Goal: Consume media (video, audio)

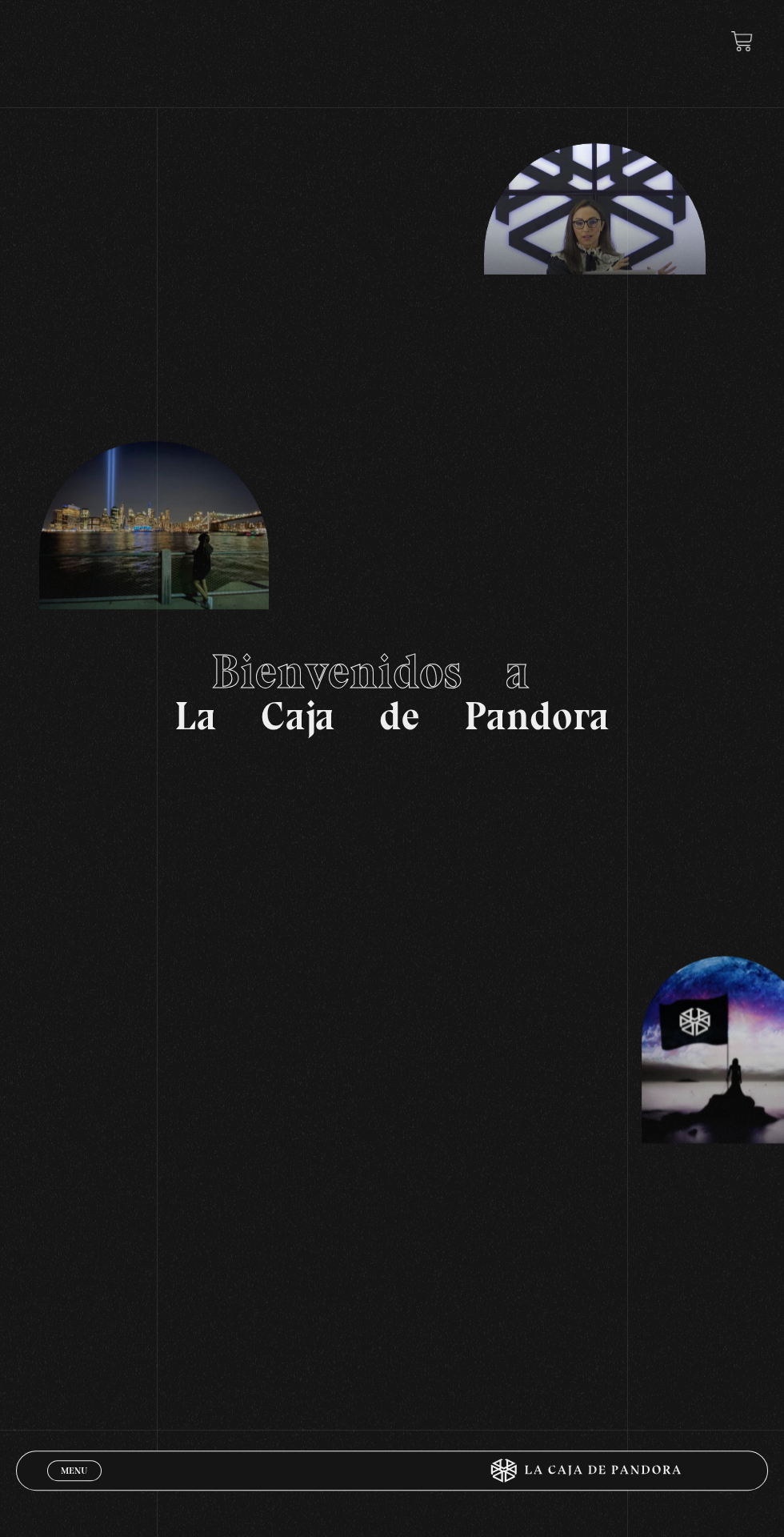
click at [54, 1466] on link "Menu Cerrar" at bounding box center [75, 1471] width 55 height 21
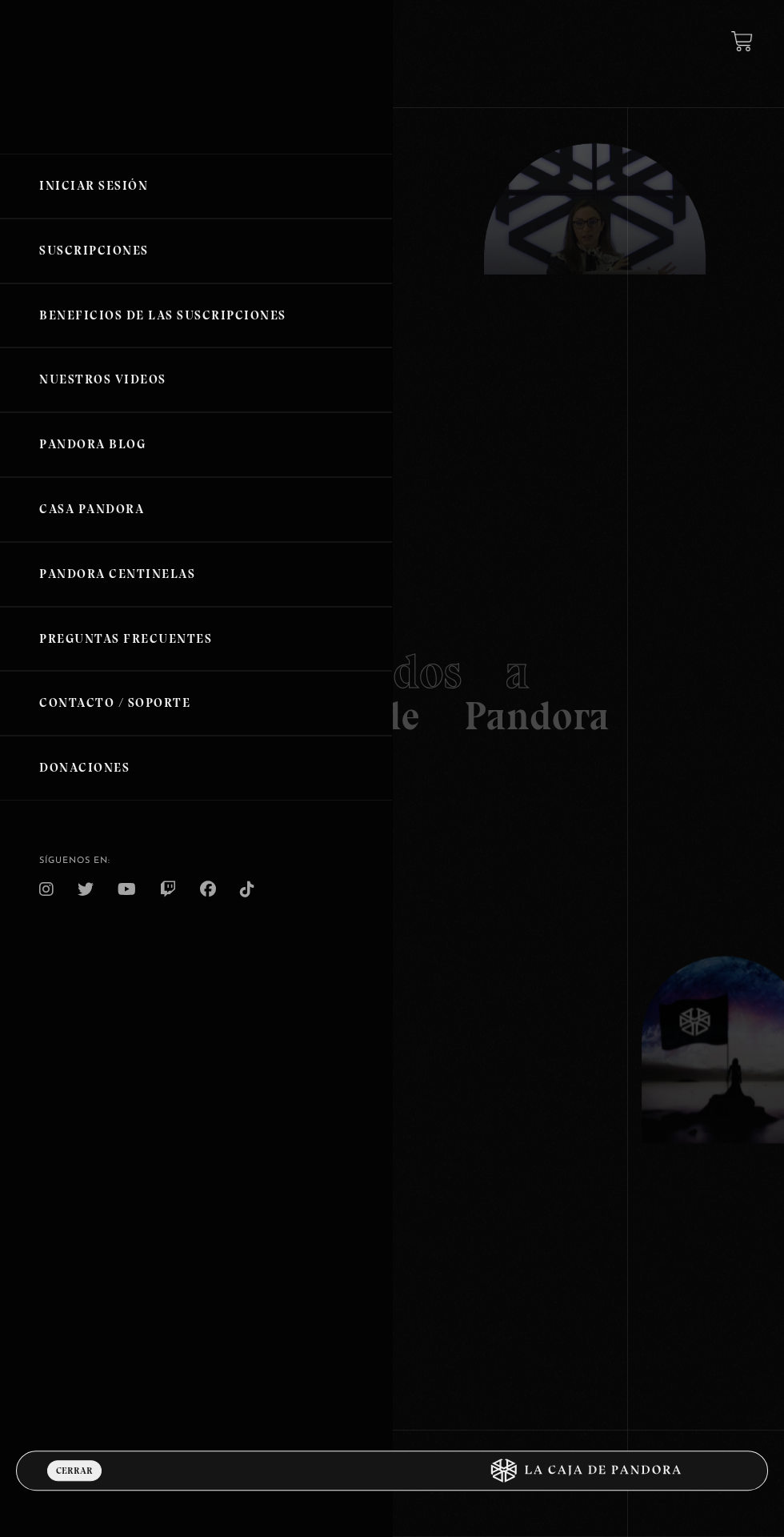
click at [82, 190] on link "Iniciar Sesión" at bounding box center [196, 186] width 392 height 65
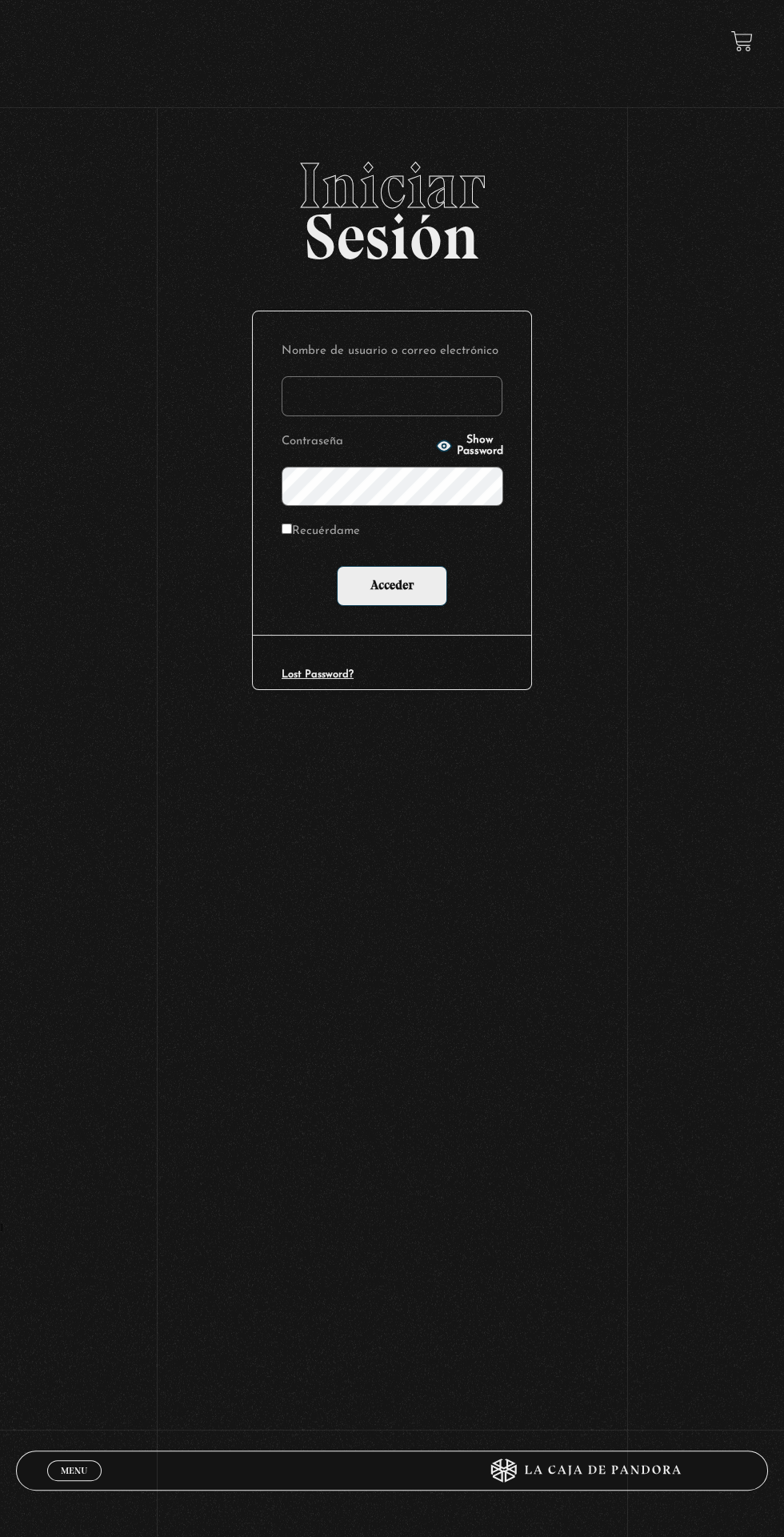
click at [305, 352] on label "Nombre de usuario o correo electrónico" at bounding box center [392, 352] width 221 height 23
click at [305, 376] on input "Nombre de usuario o correo electrónico" at bounding box center [392, 396] width 221 height 40
click at [327, 394] on input "Nombre de usuario o correo electrónico" at bounding box center [392, 396] width 221 height 40
type input "[EMAIL_ADDRESS][DOMAIN_NAME]"
click at [337, 566] on input "Acceder" at bounding box center [392, 586] width 110 height 40
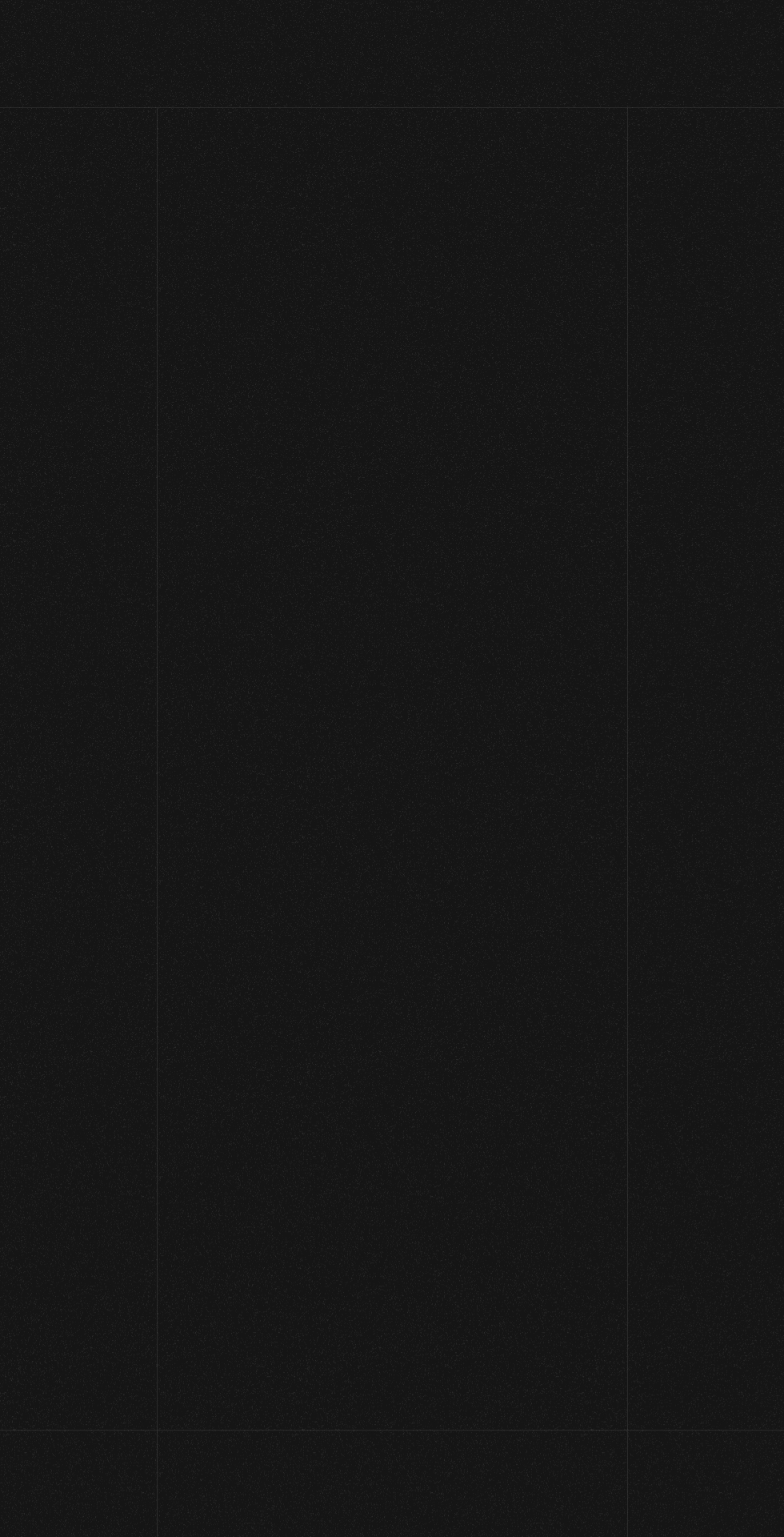
click at [377, 571] on div "Menu Cerrar Angie Pamela Boza Chacon En vivos Pandora Centinelas Mi cuenta Sali…" at bounding box center [392, 742] width 784 height 1176
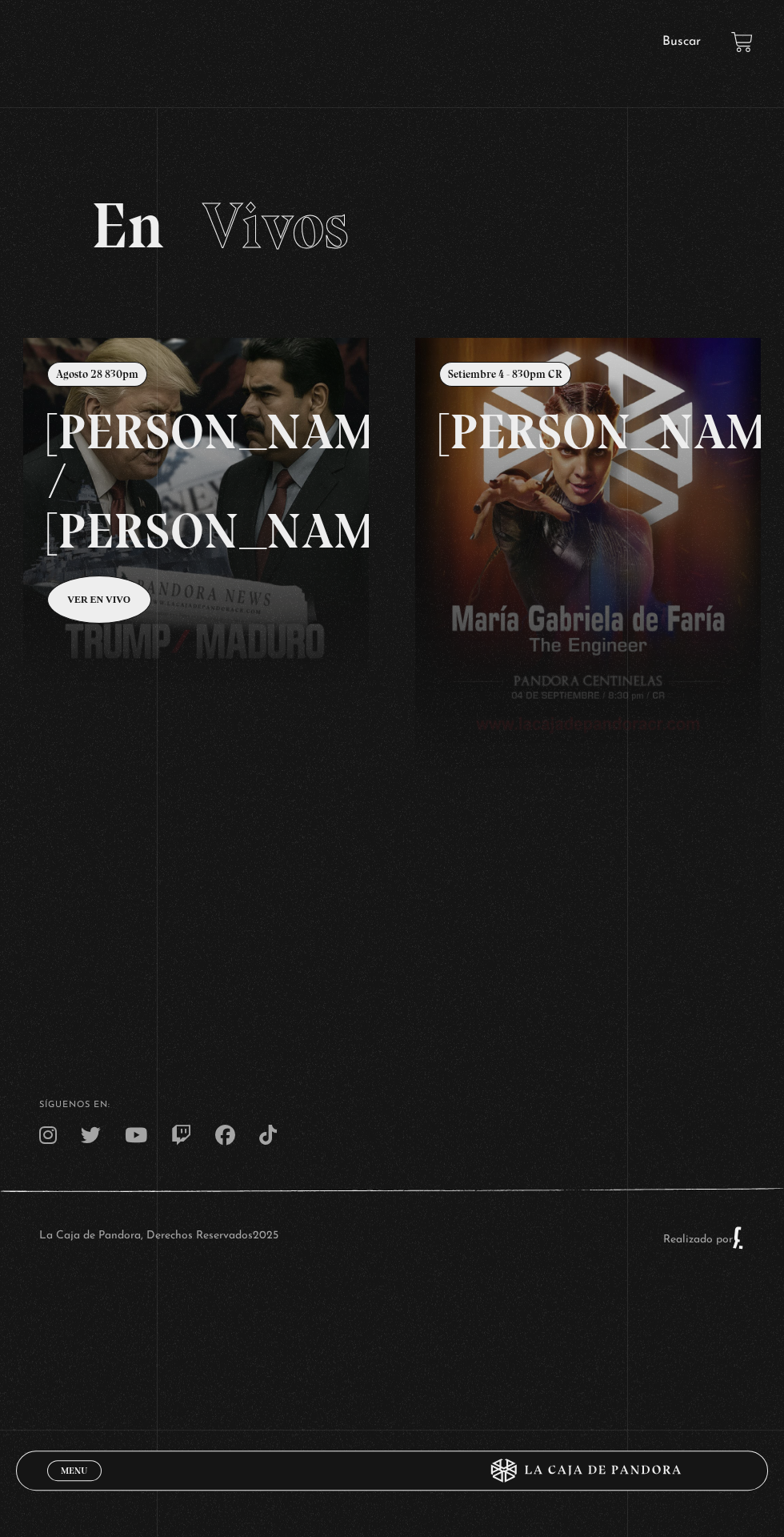
click at [81, 1472] on span "Menu" at bounding box center [74, 1471] width 27 height 10
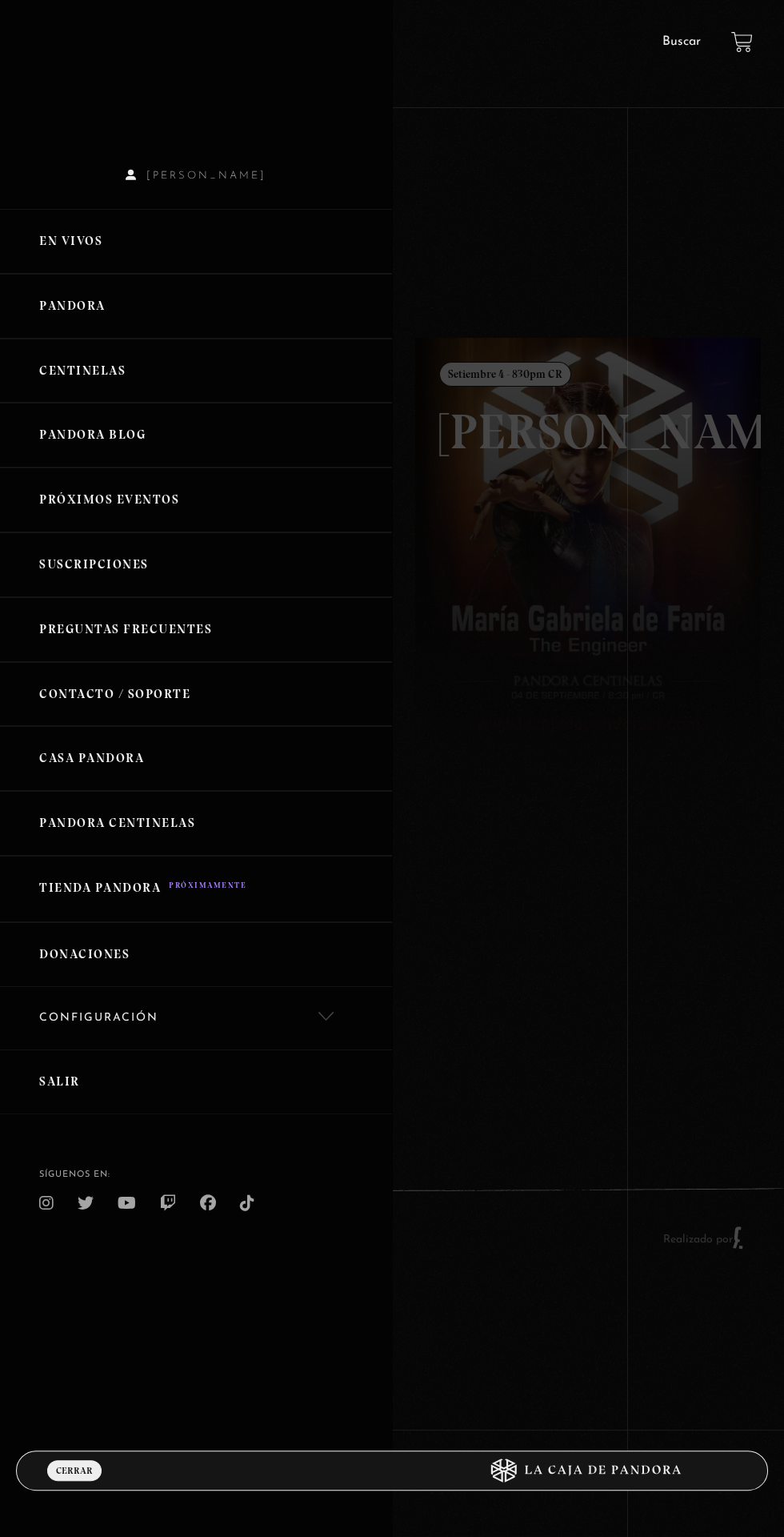
click at [105, 371] on link "Centinelas" at bounding box center [196, 371] width 392 height 65
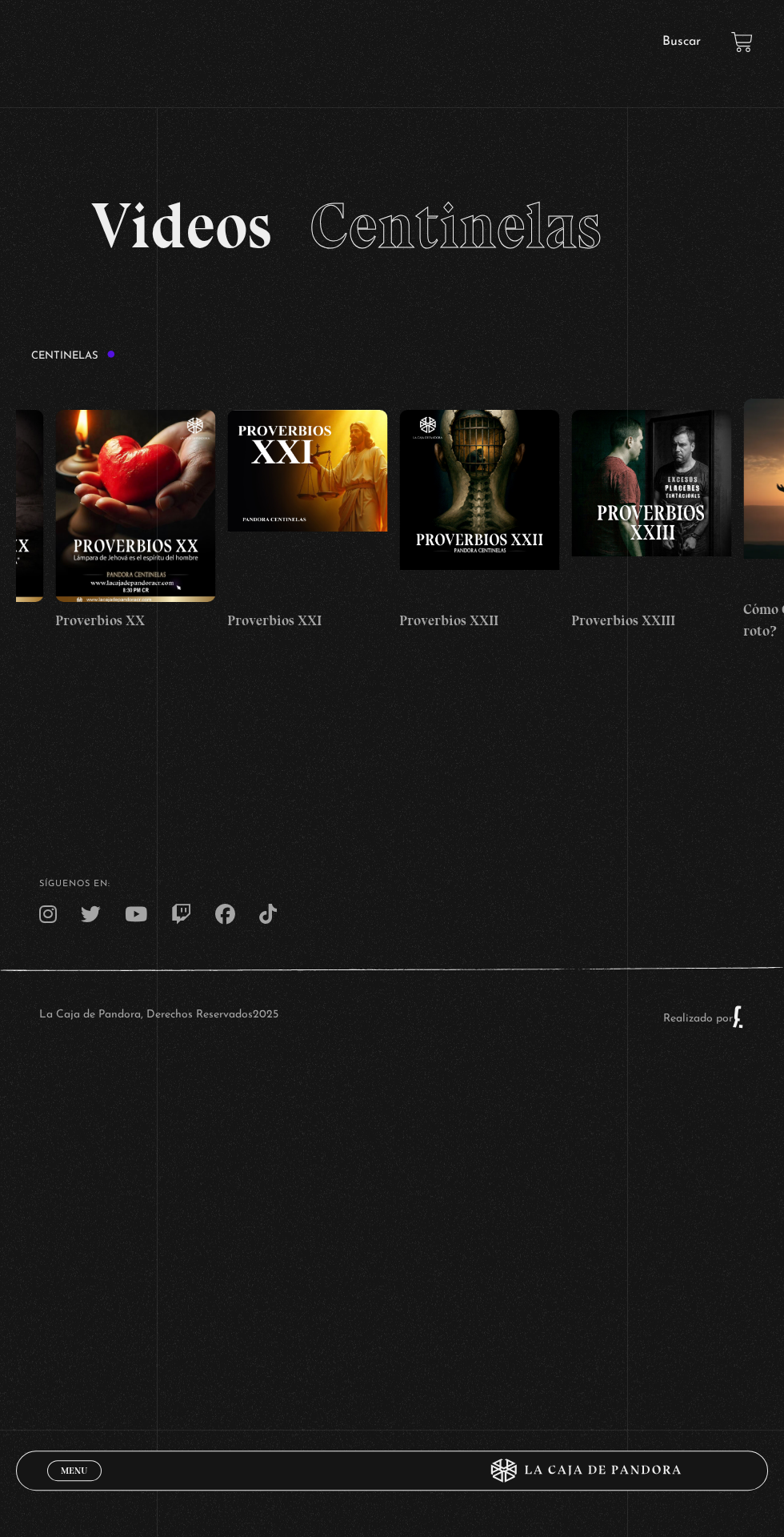
scroll to position [0, 3890]
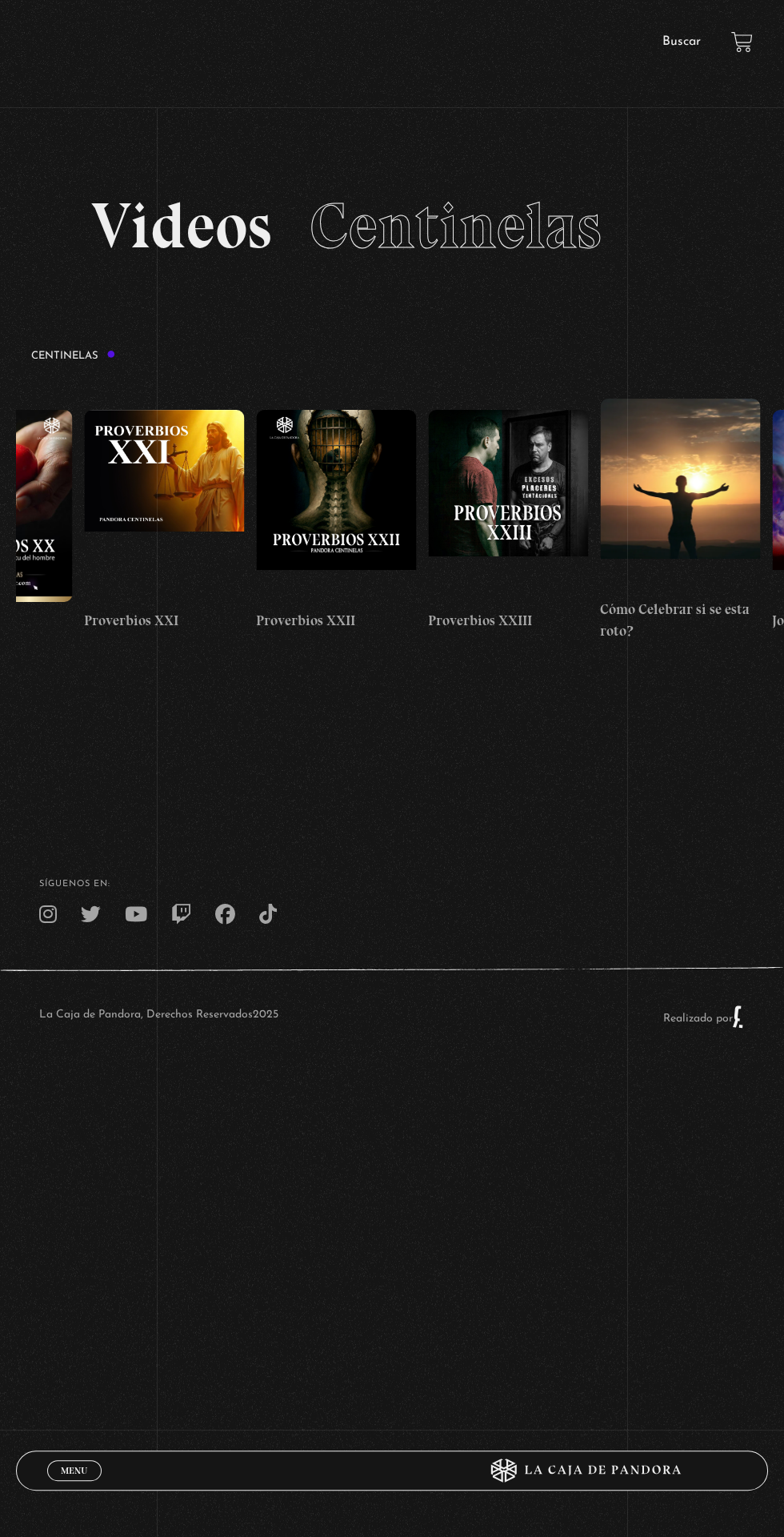
click at [369, 499] on figure at bounding box center [336, 506] width 160 height 192
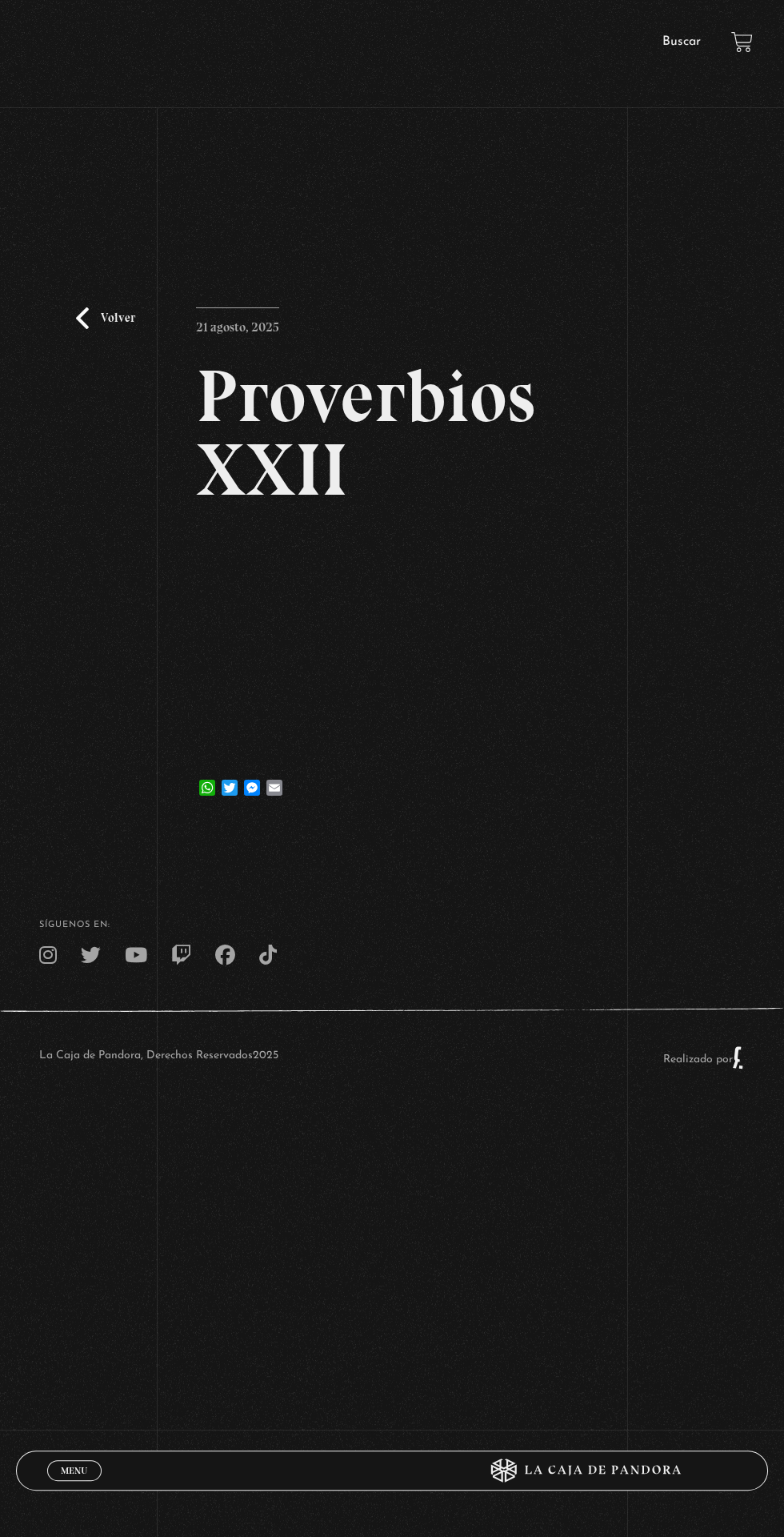
click at [14, 354] on div "Volver 21 agosto, 2025 Proverbios XXII WhatsApp Twitter Messenger Email" at bounding box center [392, 489] width 784 height 671
